Goal: Transaction & Acquisition: Purchase product/service

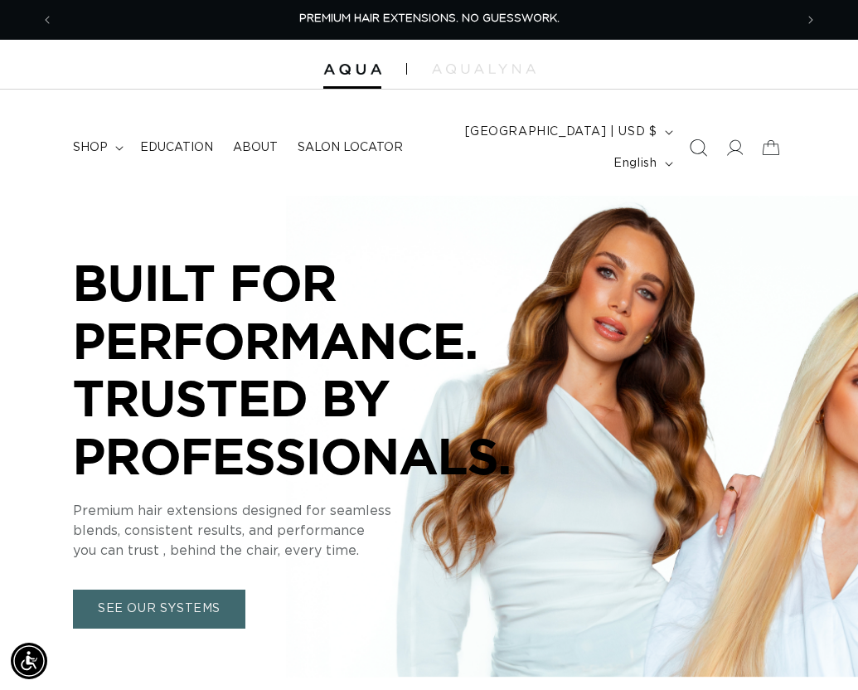
click at [690, 145] on icon "Search" at bounding box center [697, 147] width 17 height 17
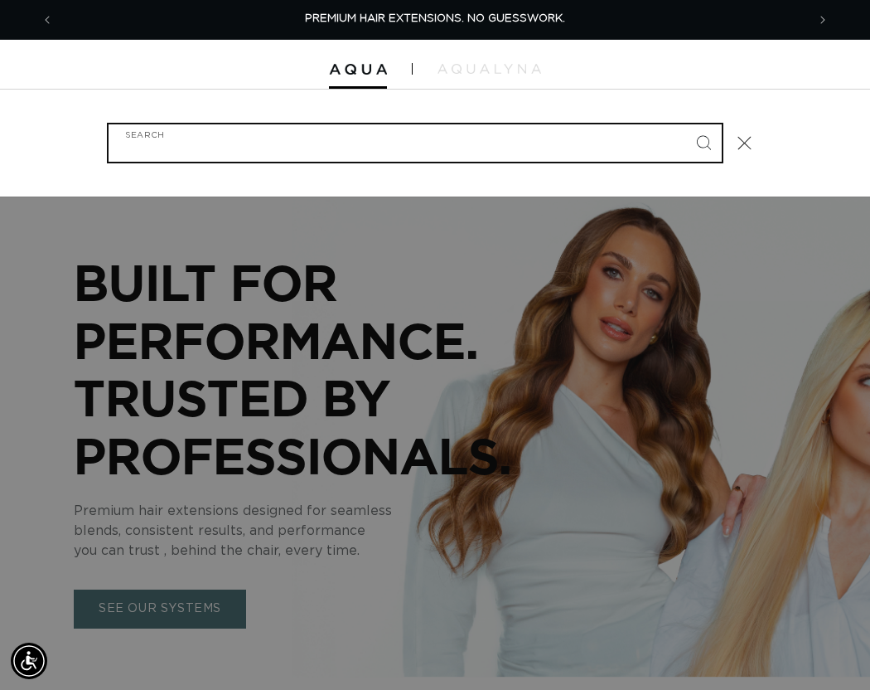
click at [470, 139] on input "Search" at bounding box center [415, 142] width 613 height 37
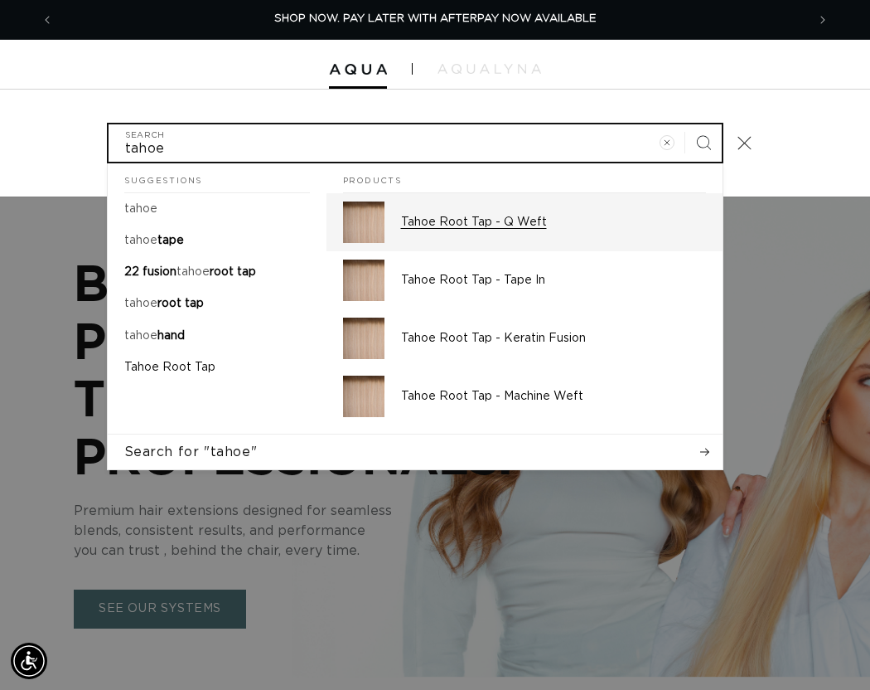
type input "tahoe"
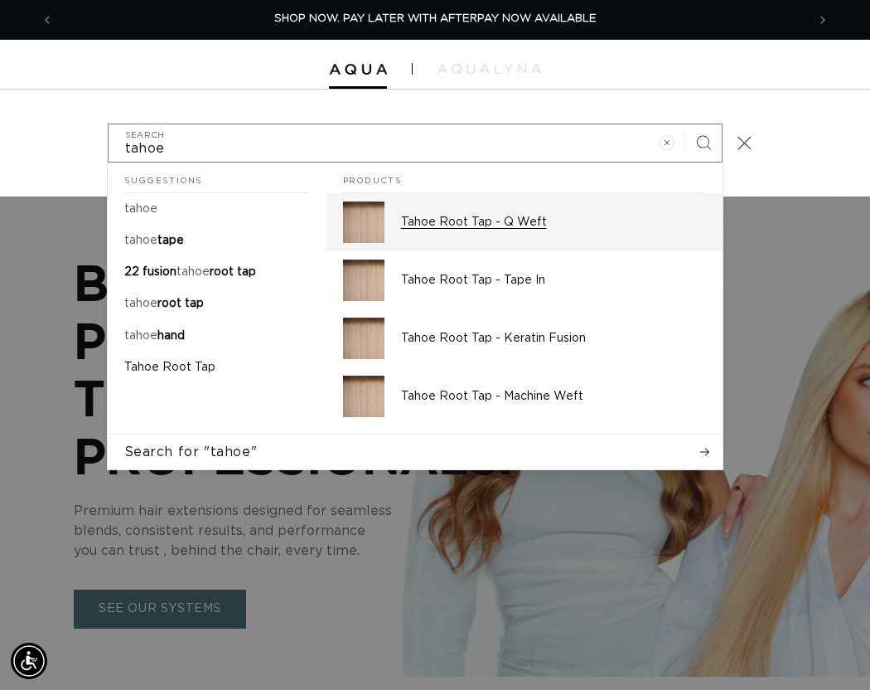
click at [466, 213] on div "Tahoe Root Tap - Q Weft" at bounding box center [553, 221] width 305 height 41
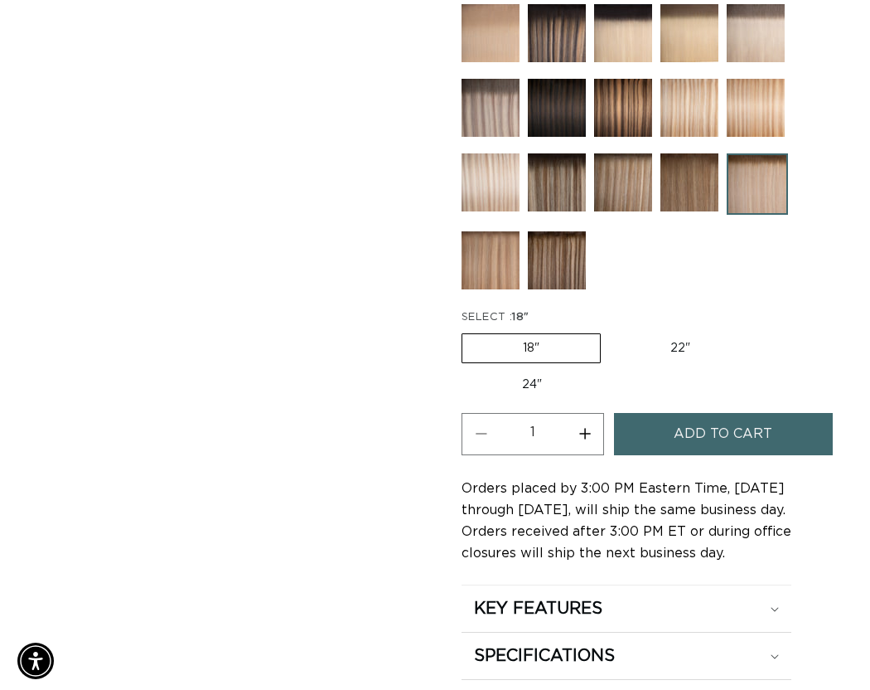
scroll to position [995, 0]
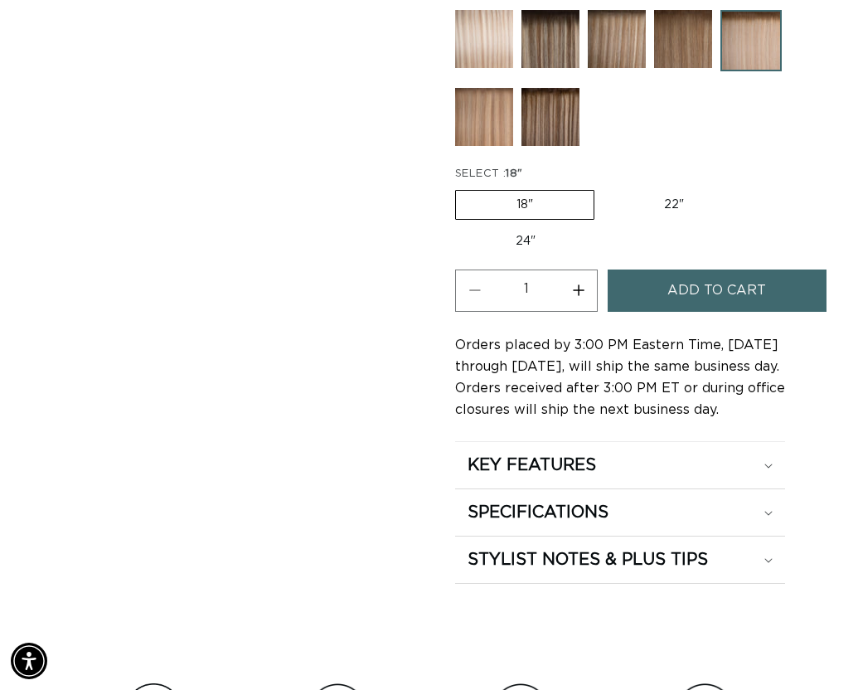
click at [666, 283] on button "Add to cart" at bounding box center [717, 290] width 219 height 42
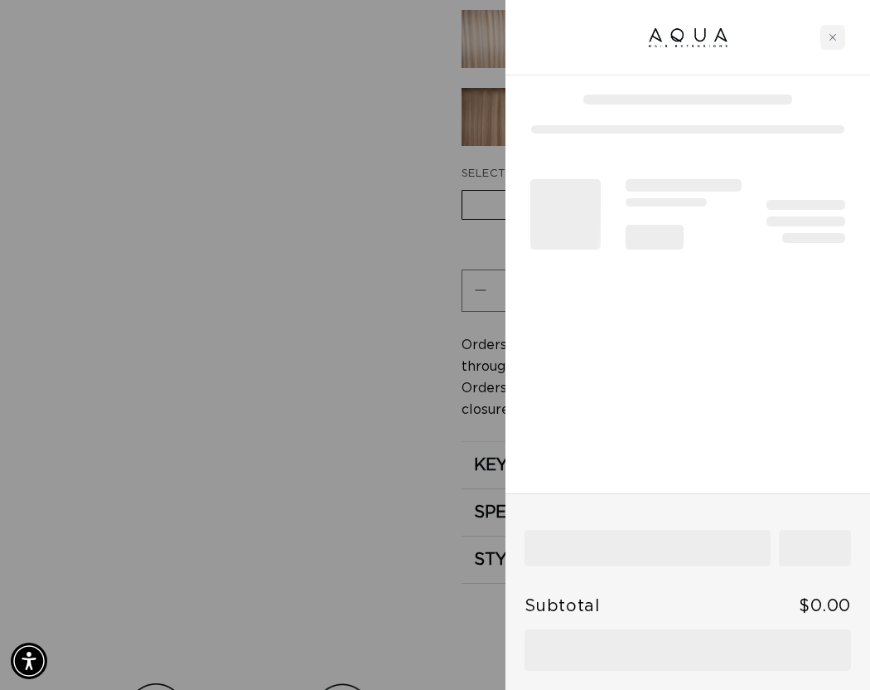
scroll to position [0, 753]
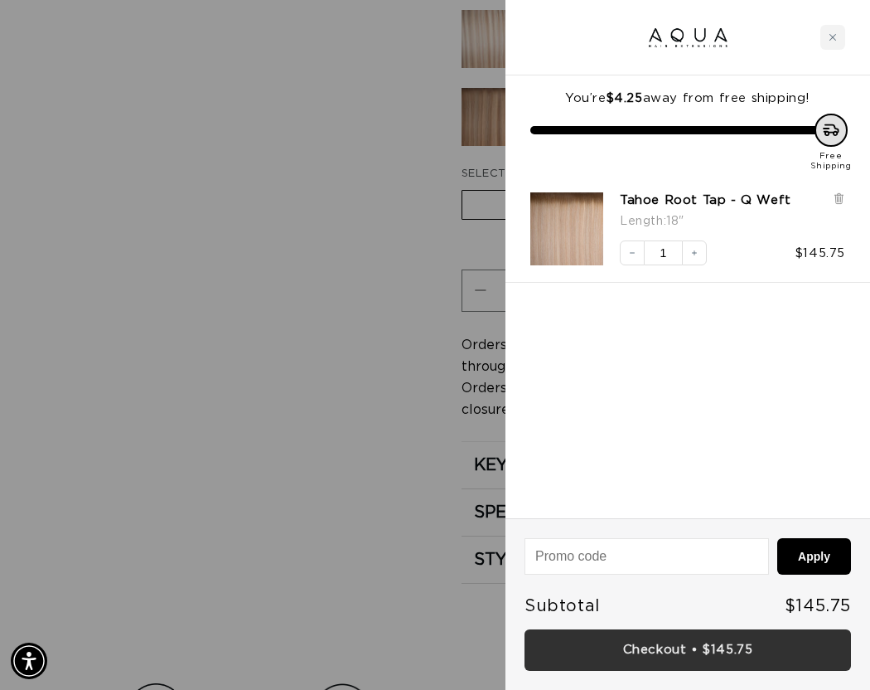
click at [692, 651] on link "Checkout • $145.75" at bounding box center [688, 650] width 327 height 42
